Goal: Communication & Community: Answer question/provide support

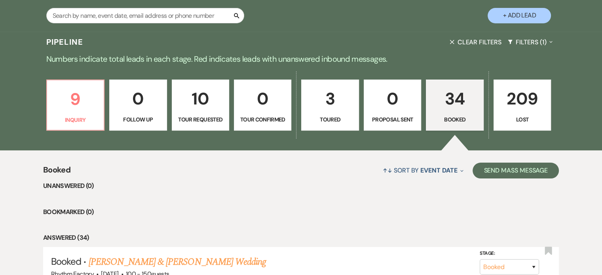
scroll to position [198, 0]
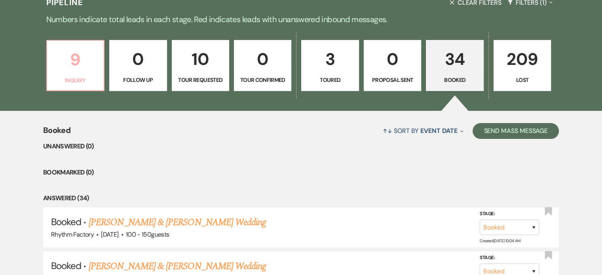
click at [72, 73] on link "9 Inquiry" at bounding box center [75, 65] width 58 height 51
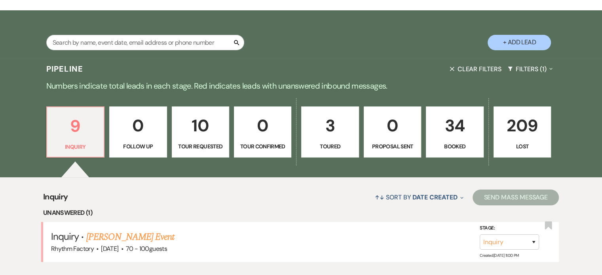
scroll to position [198, 0]
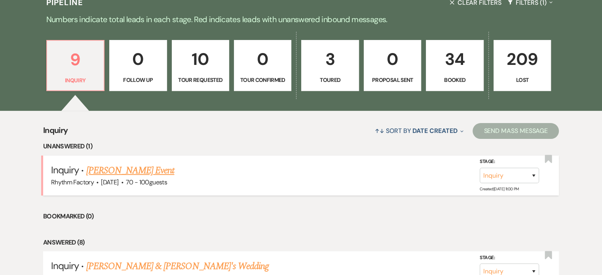
click at [117, 165] on link "[PERSON_NAME] Event" at bounding box center [130, 170] width 88 height 14
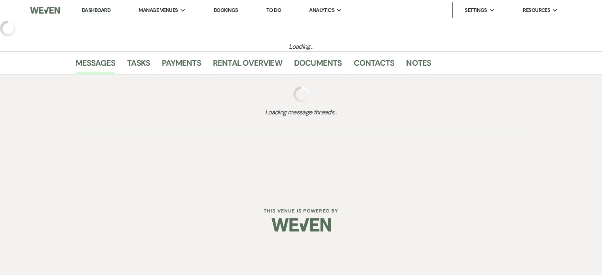
select select "13"
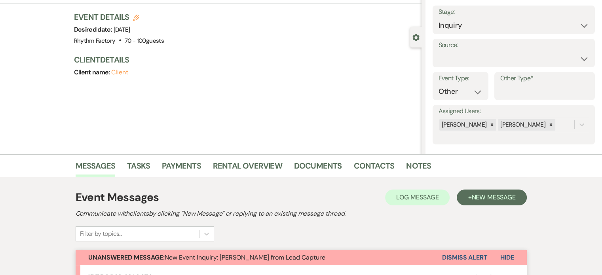
scroll to position [40, 0]
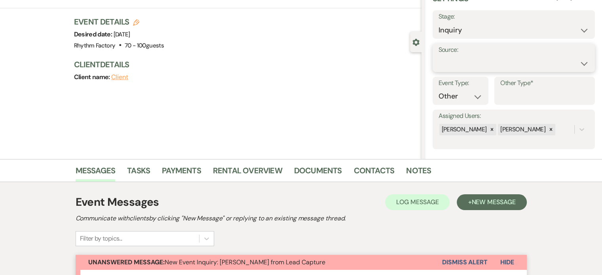
click at [577, 64] on select "Weven Venue Website Instagram Facebook Pinterest Google The Knot Wedding Wire H…" at bounding box center [513, 63] width 150 height 15
select select "12"
click at [438, 56] on select "Weven Venue Website Instagram Facebook Pinterest Google The Knot Wedding Wire H…" at bounding box center [513, 63] width 150 height 15
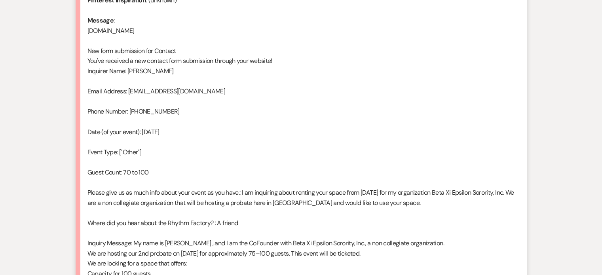
scroll to position [475, 0]
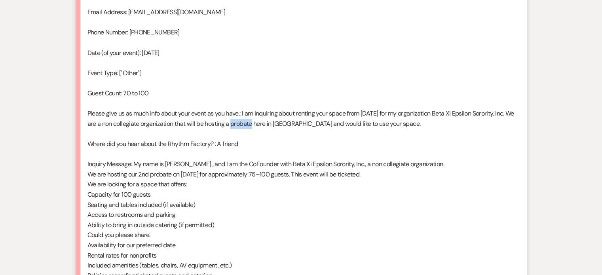
drag, startPoint x: 241, startPoint y: 123, endPoint x: 263, endPoint y: 123, distance: 21.4
click at [263, 123] on div "From : [PERSON_NAME] Event : [PERSON_NAME] Event Desired date : [DATE] Anticipa…" at bounding box center [300, 118] width 427 height 527
copy div "probate"
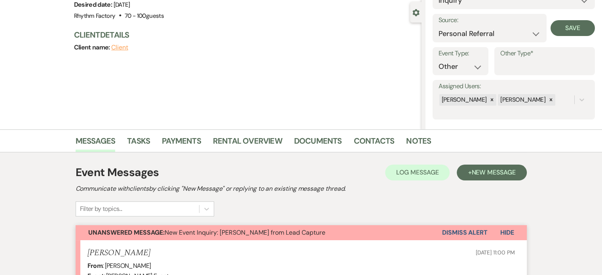
scroll to position [0, 0]
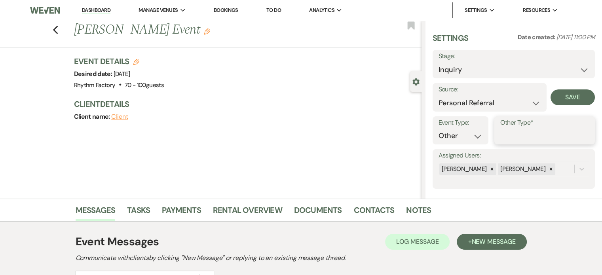
click at [501, 136] on input "Other Type*" at bounding box center [544, 135] width 89 height 15
paste input "probate"
type input "probate"
click at [577, 133] on button "Save" at bounding box center [579, 130] width 32 height 16
click at [576, 98] on button "Save" at bounding box center [572, 97] width 44 height 16
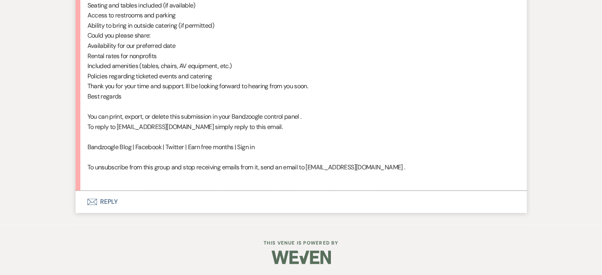
scroll to position [674, 0]
click at [110, 202] on button "Envelope Reply" at bounding box center [301, 202] width 451 height 22
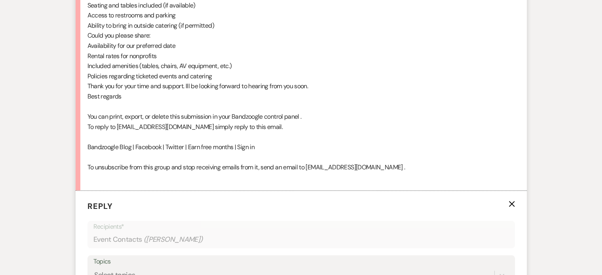
scroll to position [809, 0]
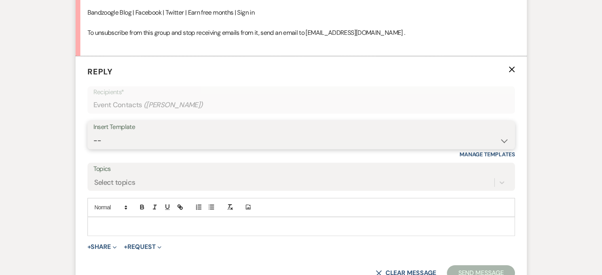
click at [503, 139] on select "-- Available Date I want PRICE More detail to give price Use our decor Wedding …" at bounding box center [300, 140] width 415 height 15
select select "3981"
click at [93, 133] on select "-- Available Date I want PRICE More detail to give price Use our decor Wedding …" at bounding box center [300, 140] width 415 height 15
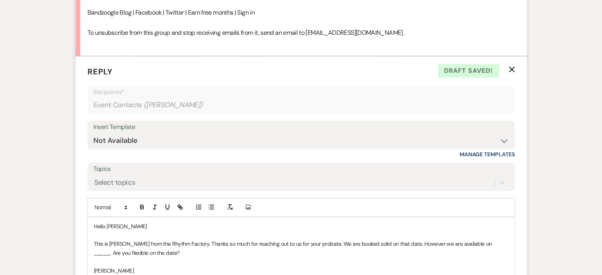
click at [469, 242] on p "This is Michael from the Rhythm Factory. Thanks so much for reaching out to us …" at bounding box center [301, 248] width 415 height 18
click at [157, 255] on p "This is Michael from the Rhythm Factory. Thanks so much for reaching out to us …" at bounding box center [301, 248] width 415 height 18
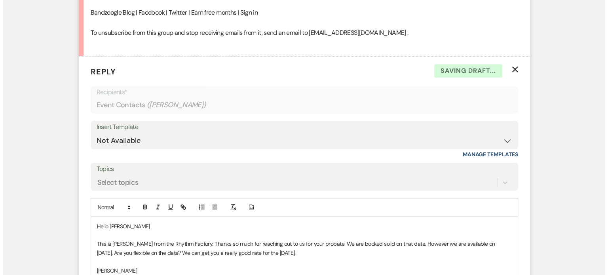
scroll to position [928, 0]
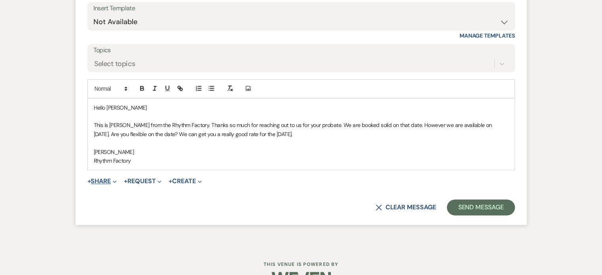
click at [102, 180] on button "+ Share Expand" at bounding box center [102, 181] width 30 height 6
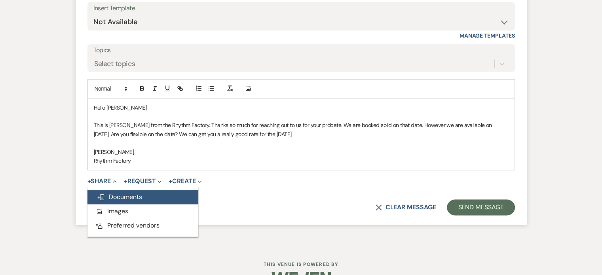
click at [139, 193] on span "Doc Upload Documents" at bounding box center [119, 197] width 45 height 8
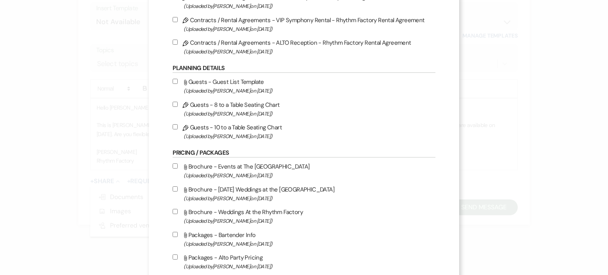
scroll to position [277, 0]
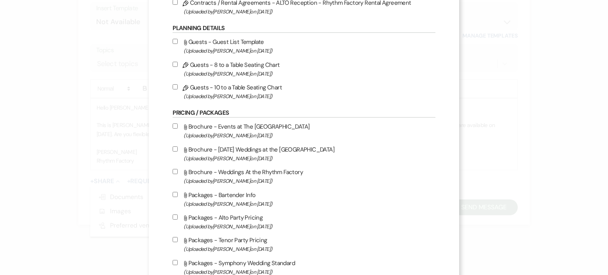
click at [174, 128] on input "Attach File Brochure - Events at The Rhythm Factory (Uploaded by Michael Butler…" at bounding box center [175, 125] width 5 height 5
checkbox input "true"
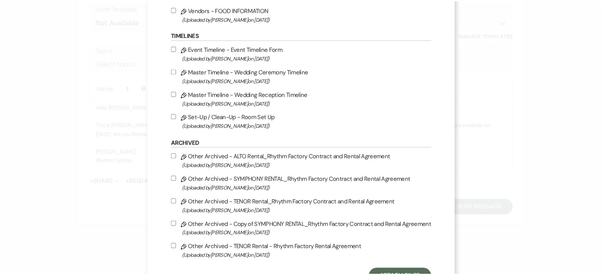
scroll to position [881, 0]
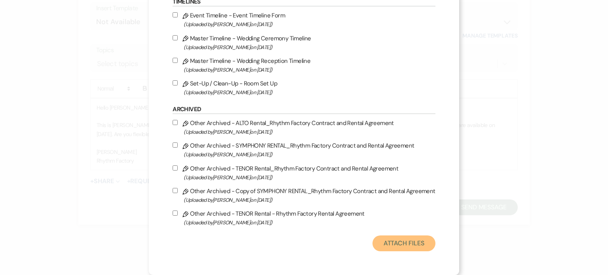
click at [412, 245] on button "Attach Files" at bounding box center [403, 243] width 63 height 16
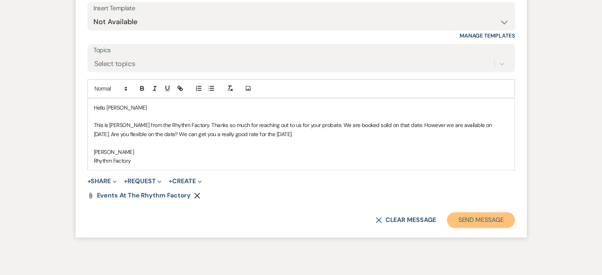
click at [485, 220] on button "Send Message" at bounding box center [481, 220] width 68 height 16
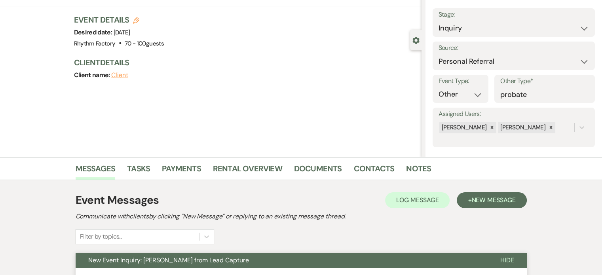
scroll to position [0, 0]
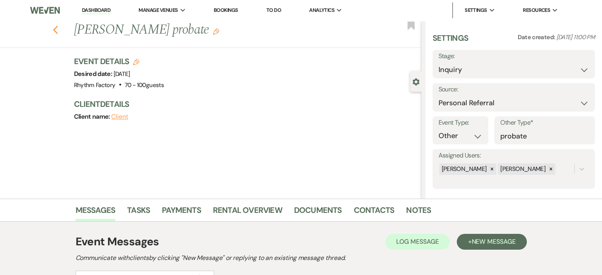
click at [58, 30] on icon "Previous" at bounding box center [56, 29] width 6 height 9
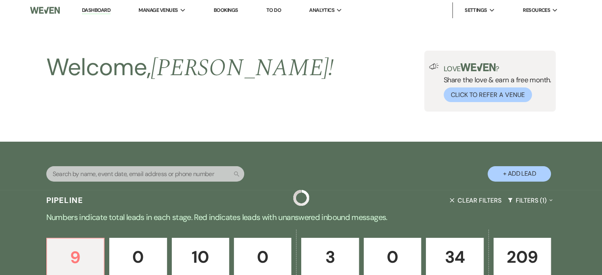
scroll to position [198, 0]
